Goal: Navigation & Orientation: Find specific page/section

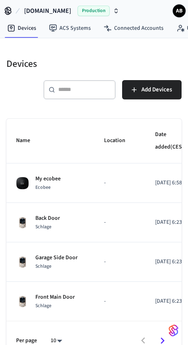
click at [140, 118] on div "Devices ​ ​ Add Devices Name Location Date added (CEST) Status My ecobee Ecobee…" at bounding box center [93, 204] width 175 height 312
